Goal: Task Accomplishment & Management: Use online tool/utility

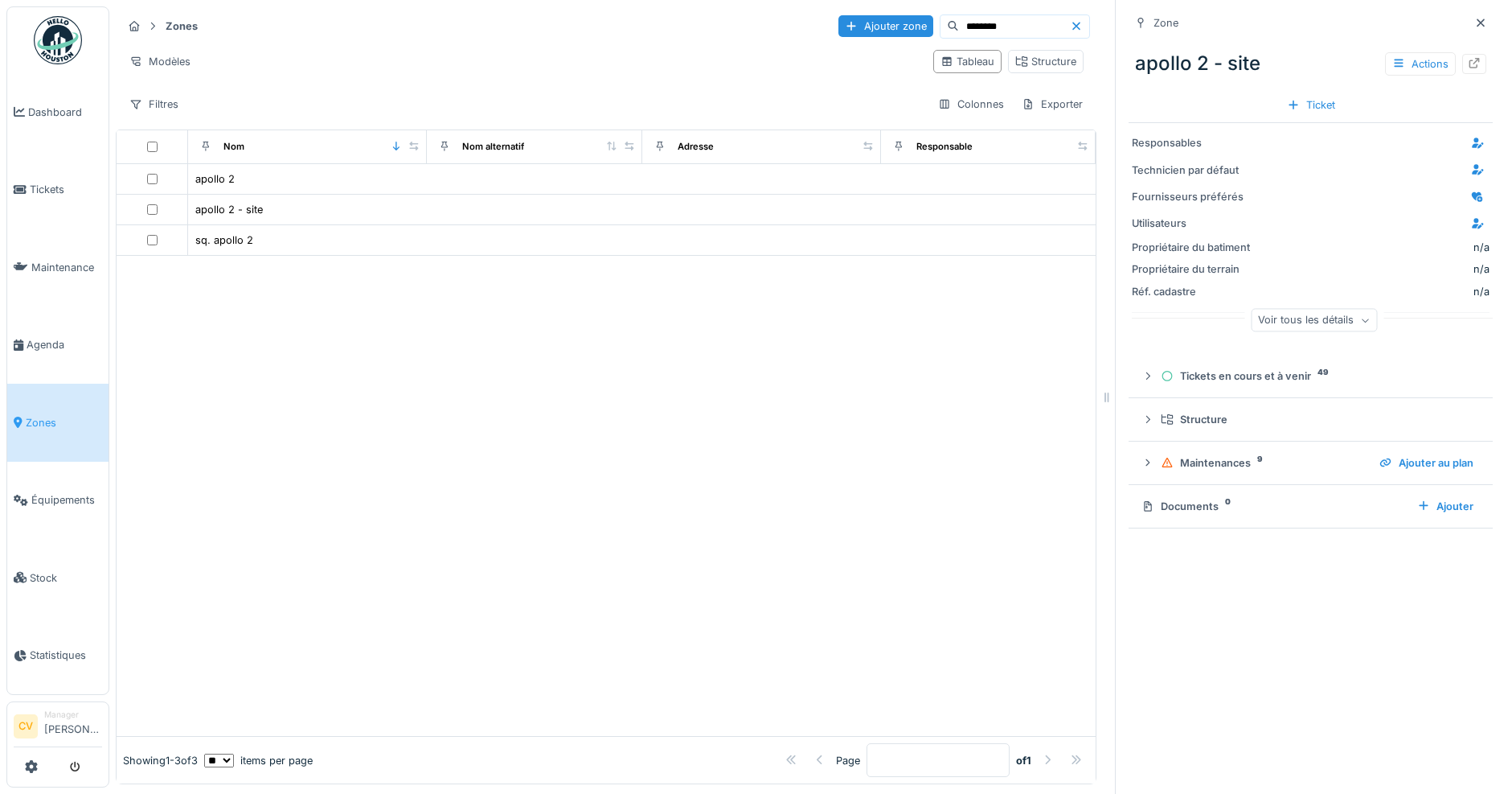
click at [45, 415] on span "Zones" at bounding box center [63, 422] width 76 height 16
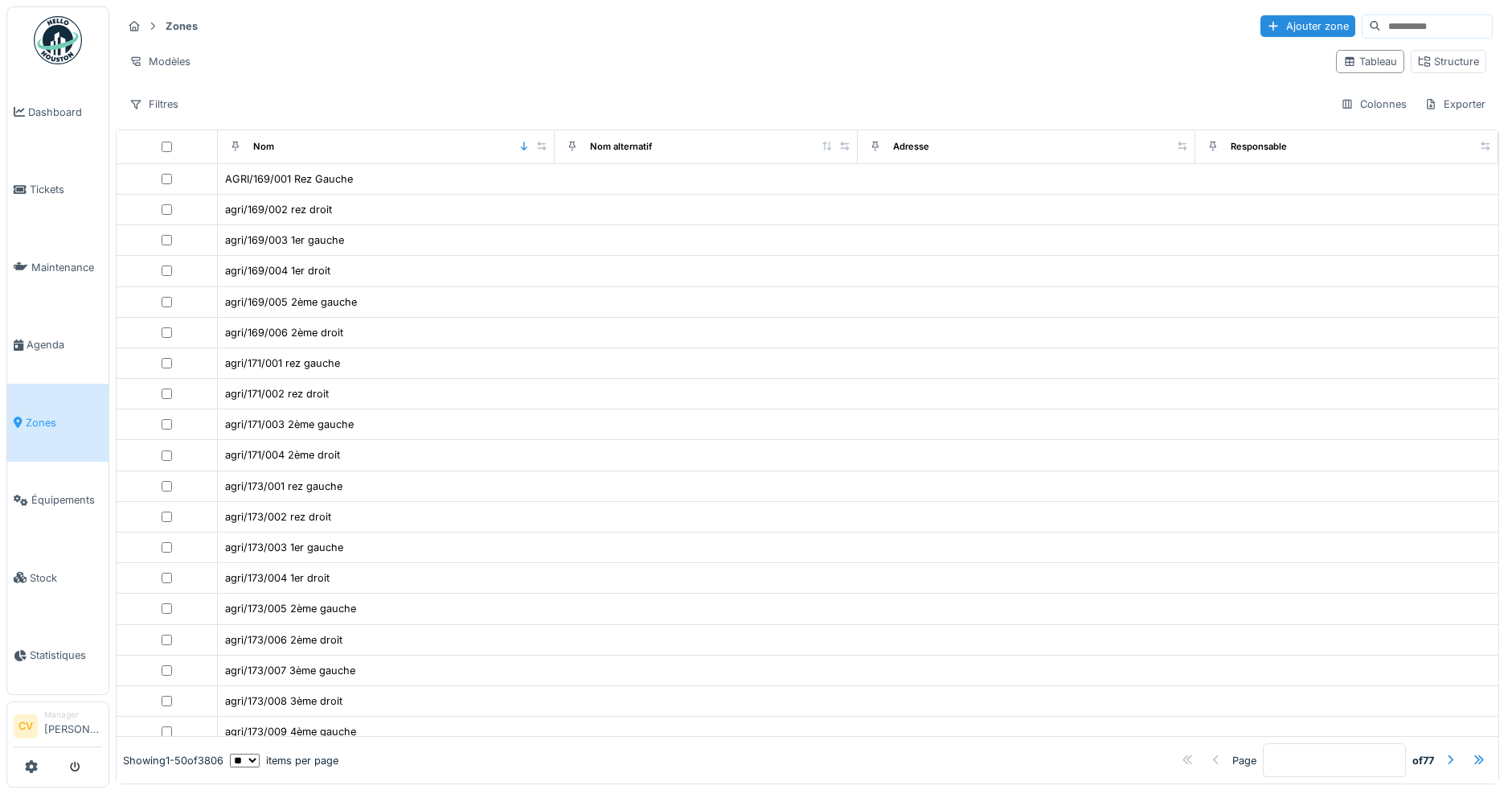
drag, startPoint x: 1424, startPoint y: 9, endPoint x: 1406, endPoint y: 29, distance: 26.9
click at [1418, 17] on div "Zones Ajouter zone Modèles Tableau Structure Filtres Colonnes Exporter" at bounding box center [808, 64] width 1383 height 117
click at [1406, 29] on input at bounding box center [1436, 27] width 111 height 22
type input "******"
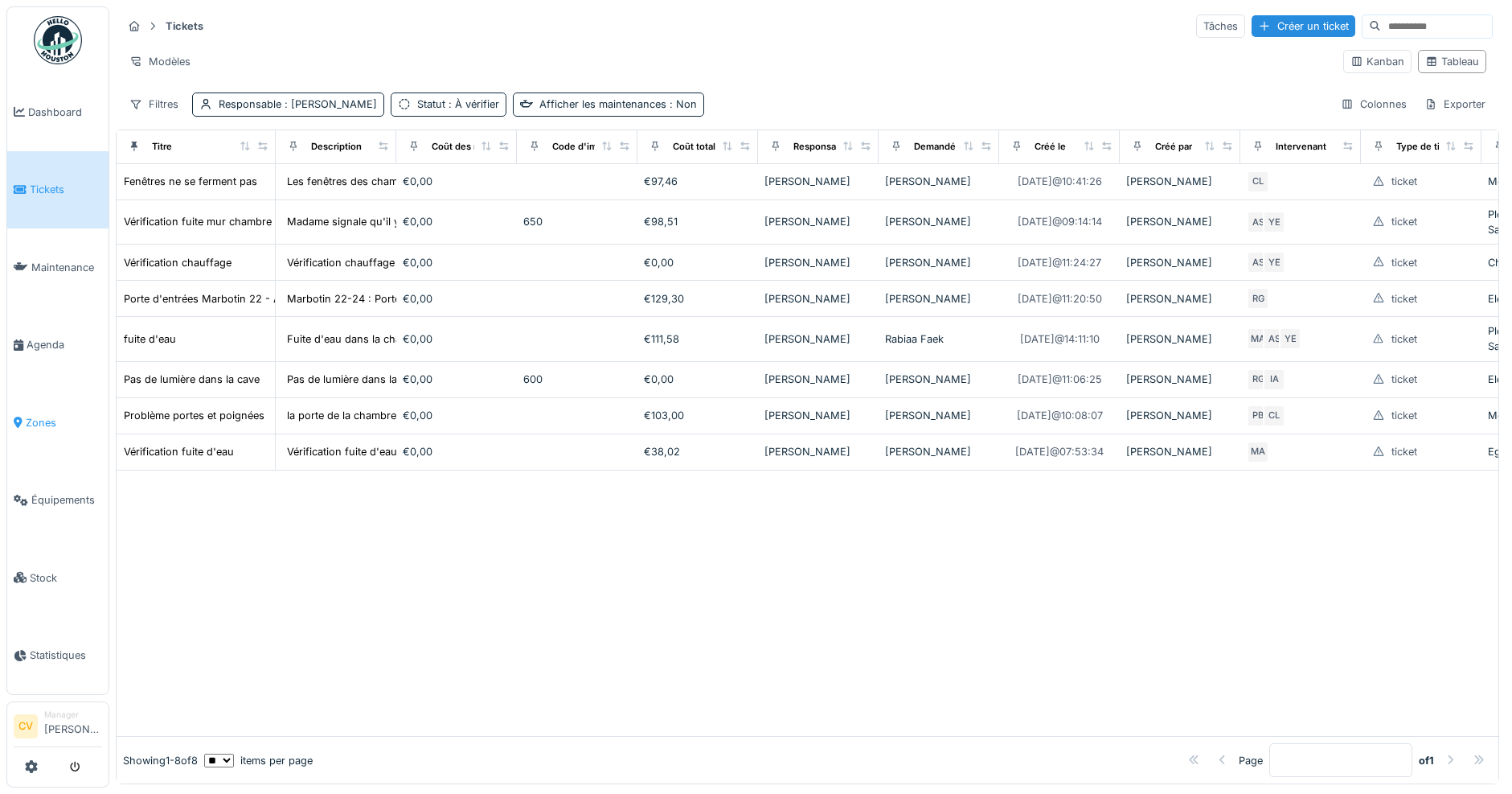
click at [54, 420] on span "Zones" at bounding box center [63, 422] width 76 height 16
